Goal: Information Seeking & Learning: Understand process/instructions

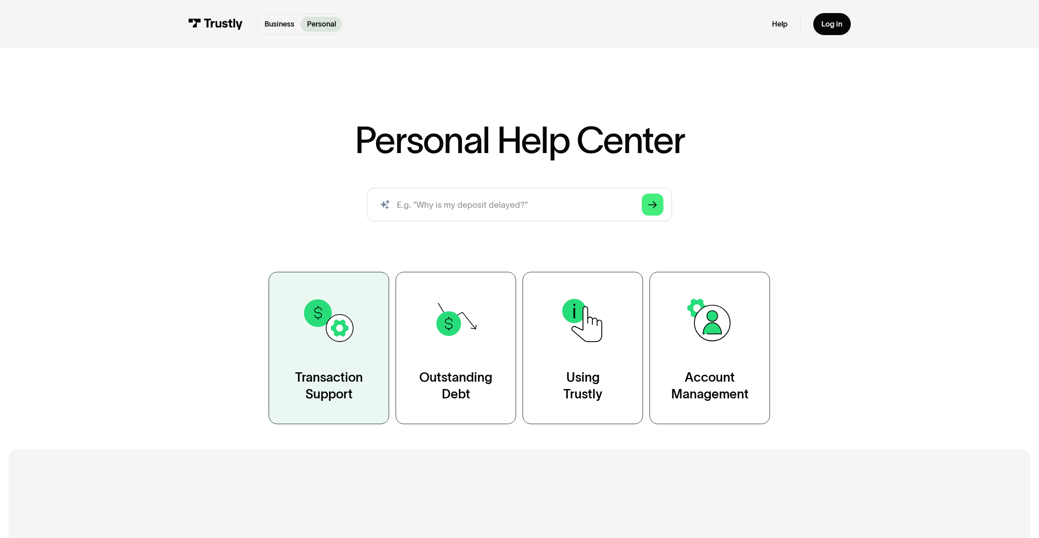
click at [358, 360] on link "Transaction Support" at bounding box center [329, 348] width 120 height 152
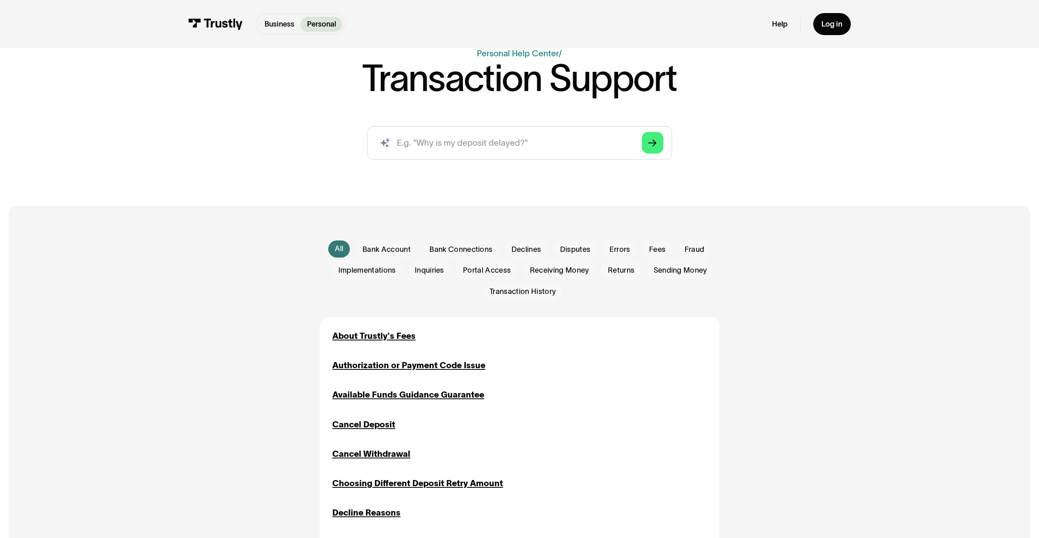
scroll to position [233, 0]
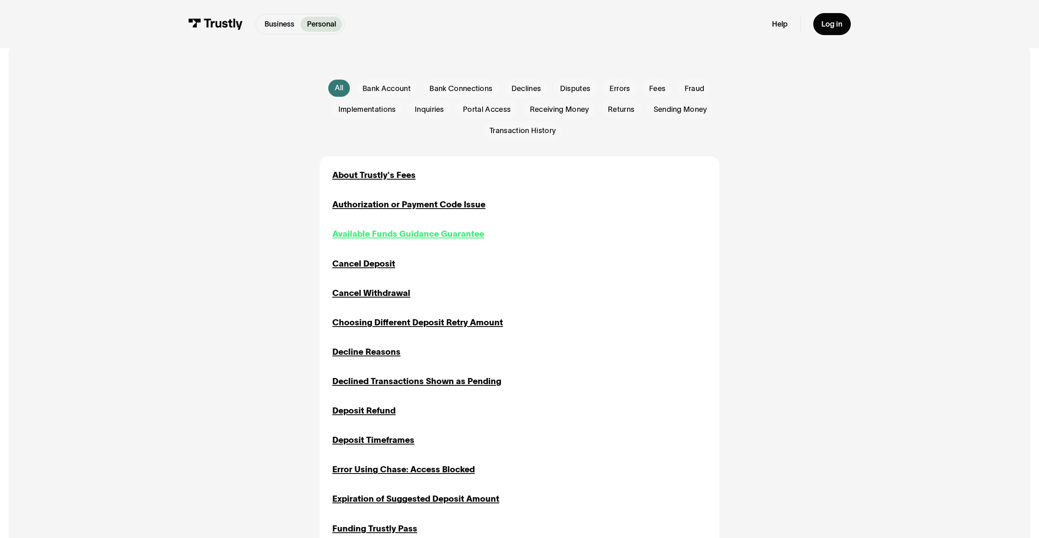
click at [455, 239] on div "Available Funds Guidance Guarantee" at bounding box center [408, 234] width 152 height 13
